Goal: Information Seeking & Learning: Understand process/instructions

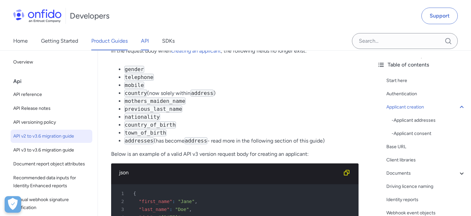
scroll to position [238, 0]
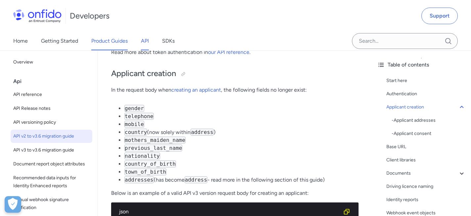
click at [115, 34] on link "Product Guides" at bounding box center [109, 41] width 36 height 19
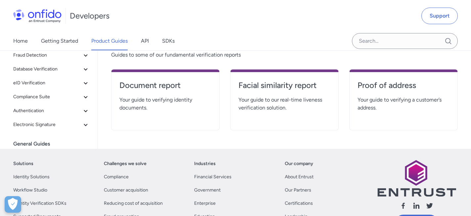
scroll to position [147, 0]
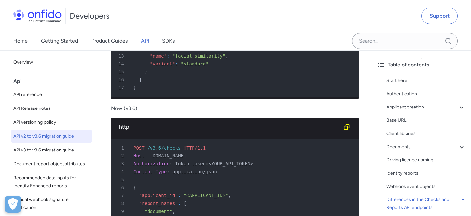
scroll to position [2154, 0]
